Goal: Book appointment/travel/reservation

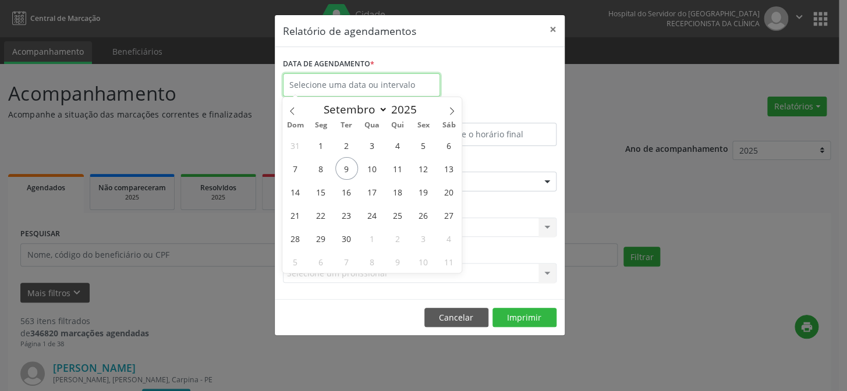
click at [343, 80] on input "text" at bounding box center [361, 84] width 157 height 23
click at [346, 168] on span "9" at bounding box center [346, 168] width 23 height 23
type input "09/09/2025"
click at [346, 167] on span "9" at bounding box center [346, 168] width 23 height 23
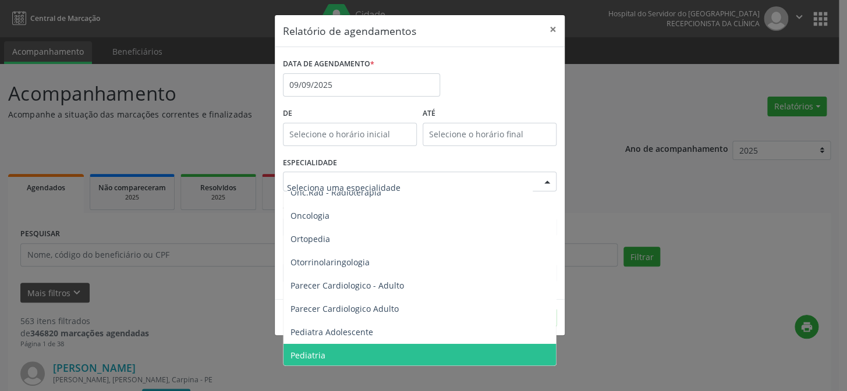
scroll to position [1587, 0]
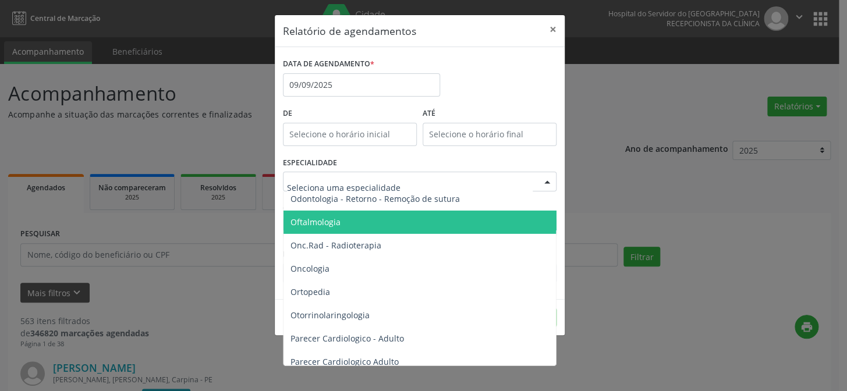
click at [324, 219] on span "Oftalmologia" at bounding box center [315, 221] width 50 height 11
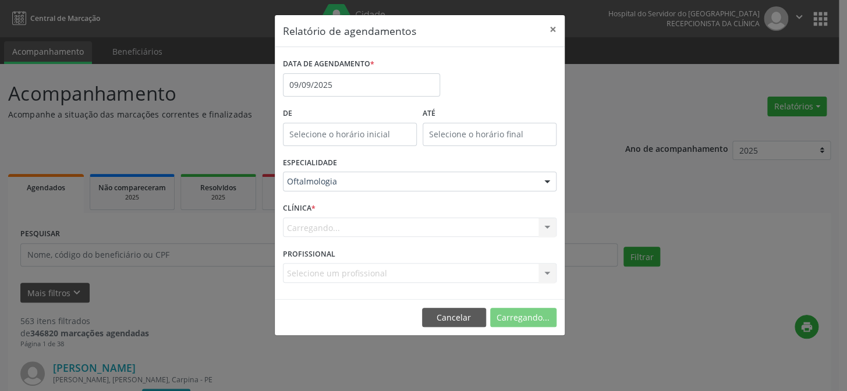
click at [321, 229] on div "Carregando... Nenhum resultado encontrado para: " " Não há nenhuma opção para s…" at bounding box center [420, 228] width 274 height 20
click at [329, 259] on label "PROFISSIONAL" at bounding box center [309, 254] width 52 height 18
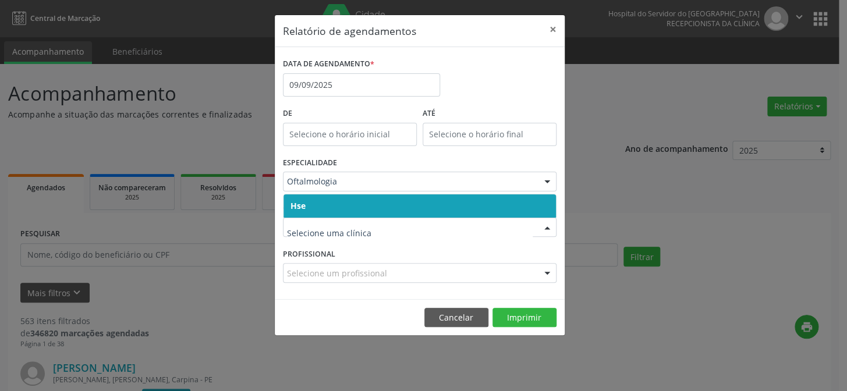
click at [334, 211] on span "Hse" at bounding box center [419, 205] width 272 height 23
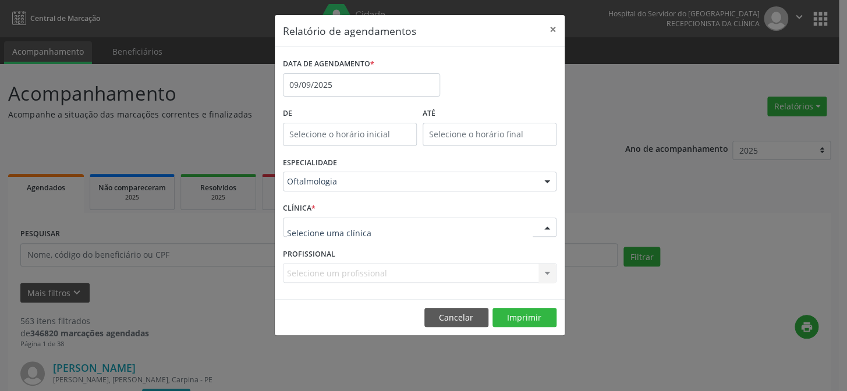
click at [333, 236] on div at bounding box center [420, 228] width 274 height 20
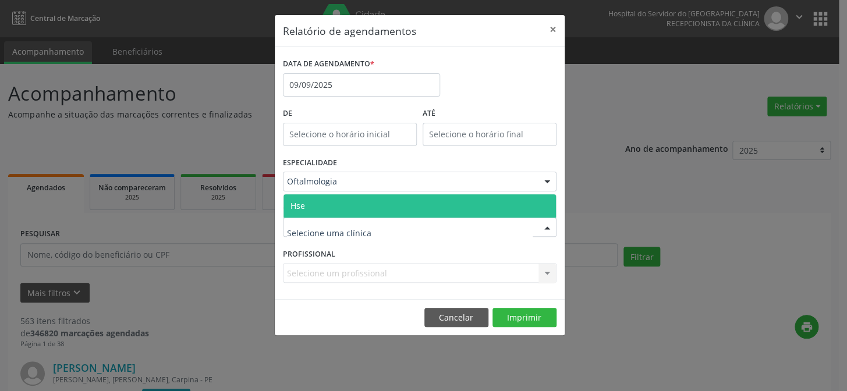
drag, startPoint x: 335, startPoint y: 209, endPoint x: 336, endPoint y: 237, distance: 27.4
click at [336, 215] on span "Hse" at bounding box center [419, 205] width 272 height 23
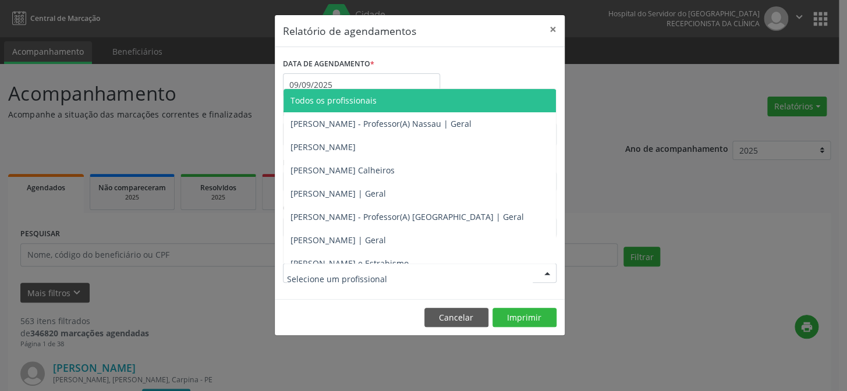
click at [338, 265] on div at bounding box center [420, 273] width 274 height 20
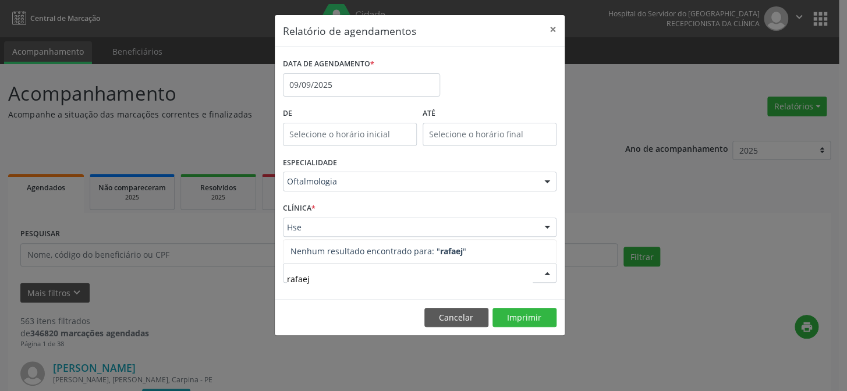
type input "rafae"
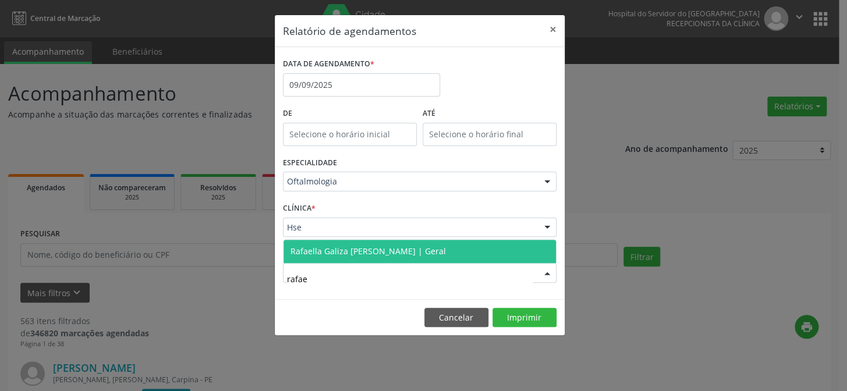
click at [333, 250] on span "Rafaella Galiza [PERSON_NAME] | Geral" at bounding box center [367, 251] width 155 height 11
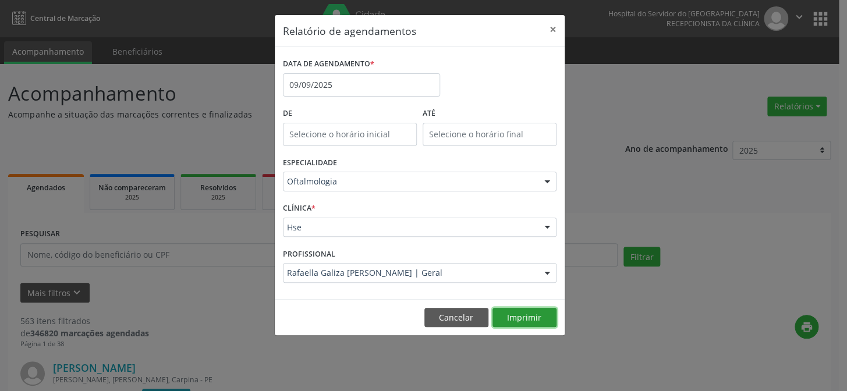
click at [513, 315] on button "Imprimir" at bounding box center [524, 318] width 64 height 20
